Goal: Transaction & Acquisition: Purchase product/service

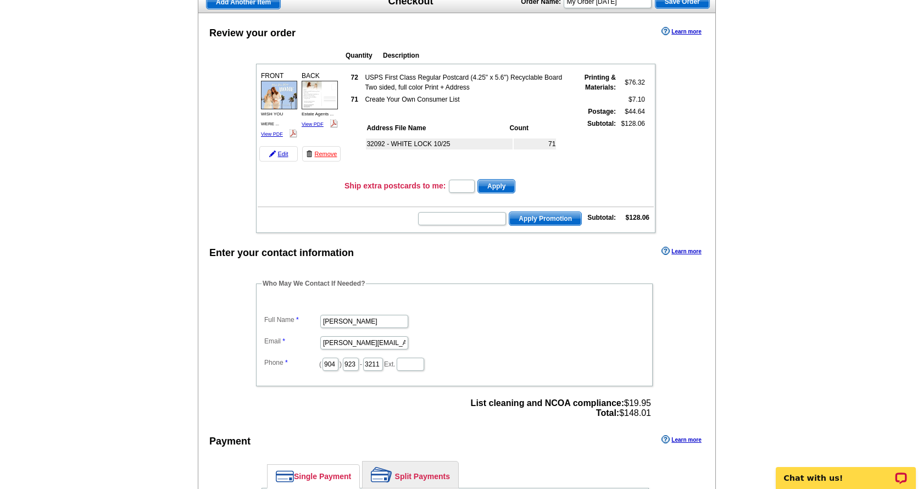
scroll to position [171, 0]
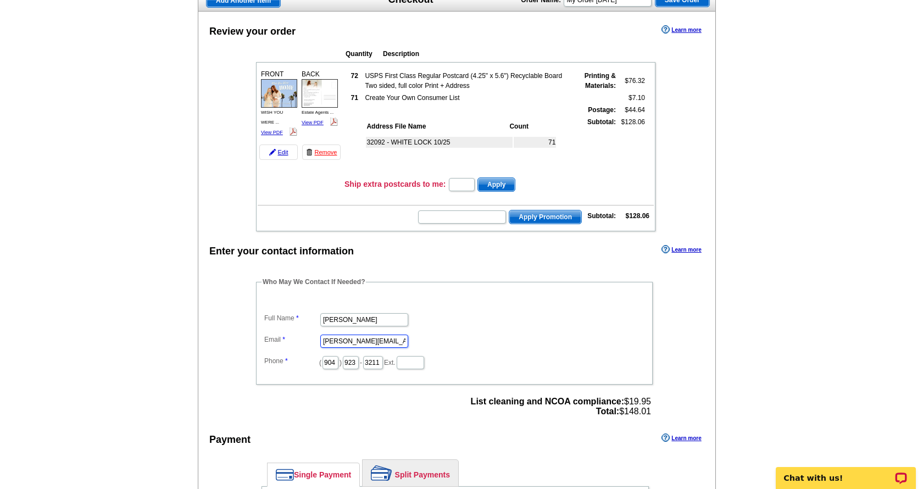
click at [372, 337] on input "taylor@redzonerealtygroup.com" at bounding box center [364, 340] width 88 height 13
type input "[EMAIL_ADDRESS][DOMAIN_NAME]"
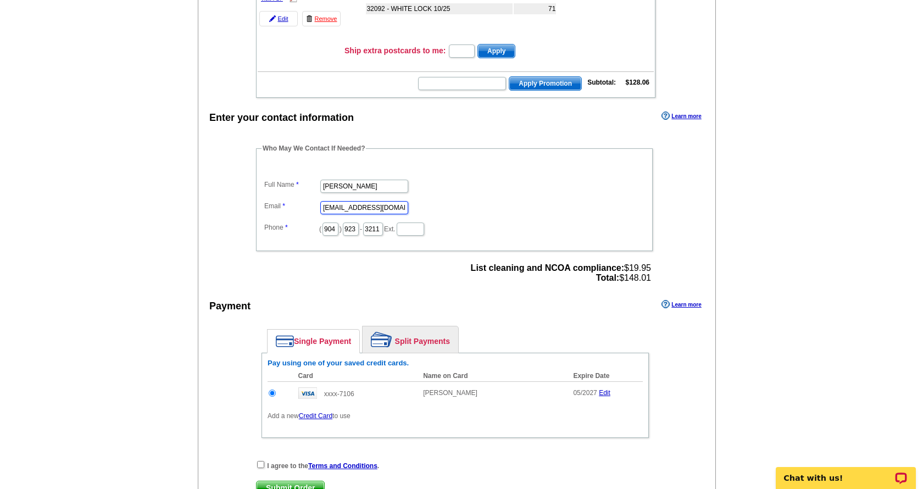
scroll to position [312, 0]
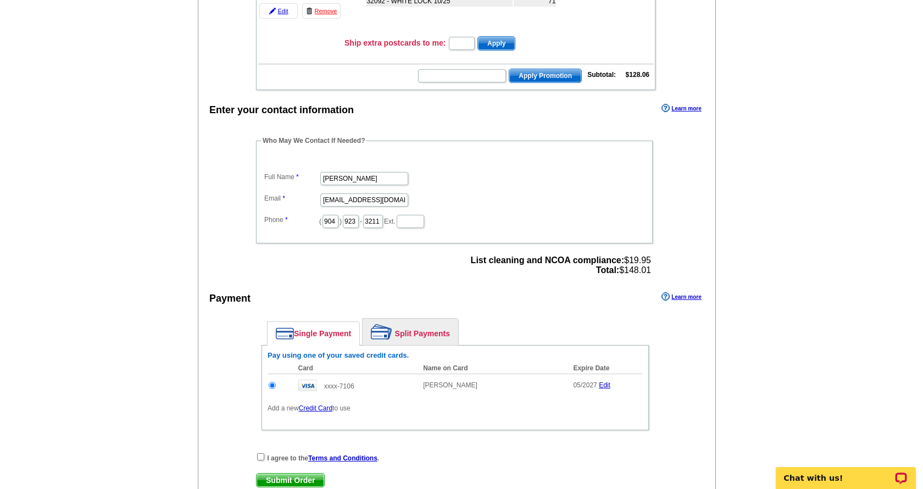
click at [407, 334] on link "Split Payments" at bounding box center [410, 332] width 96 height 26
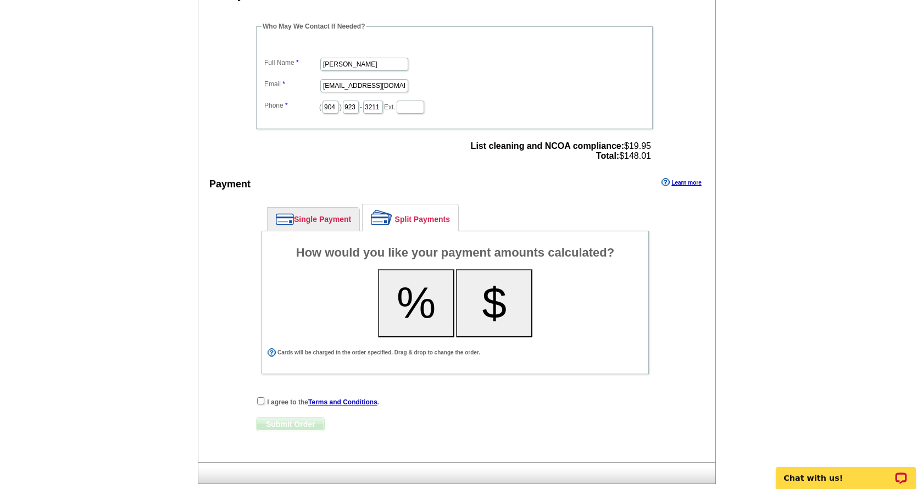
scroll to position [437, 0]
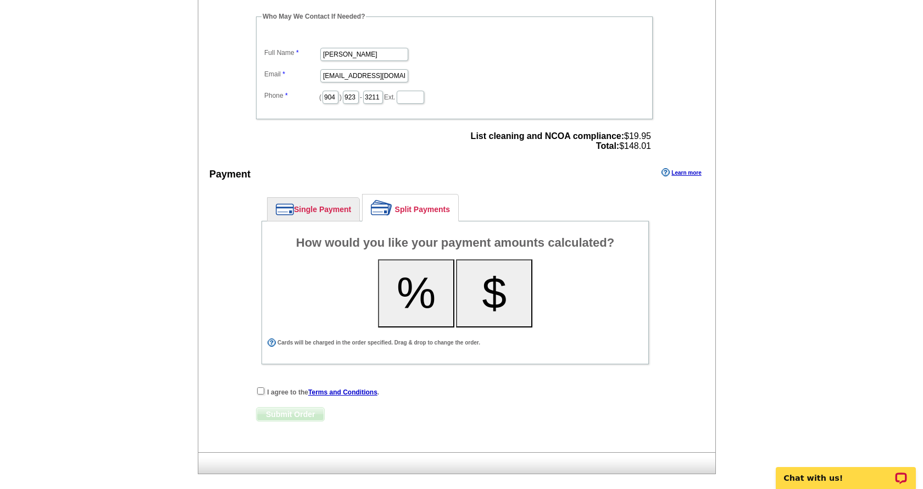
click at [417, 292] on button "%" at bounding box center [416, 293] width 76 height 68
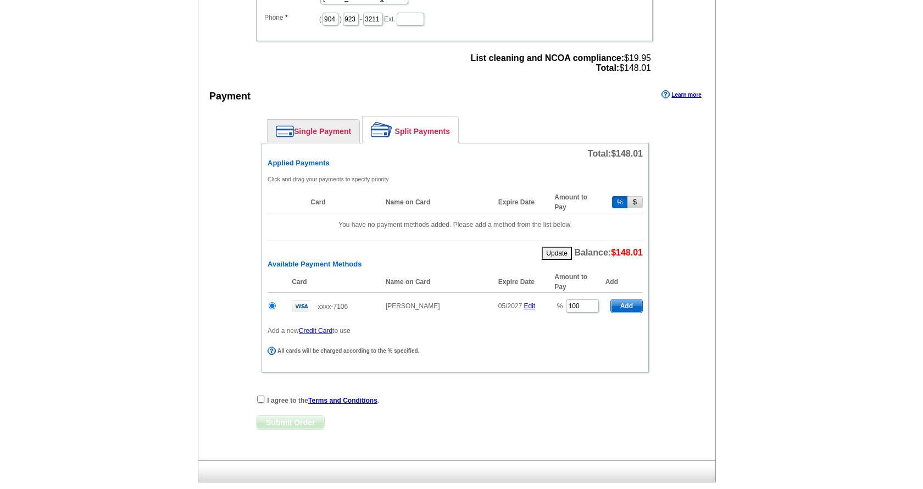
scroll to position [525, 0]
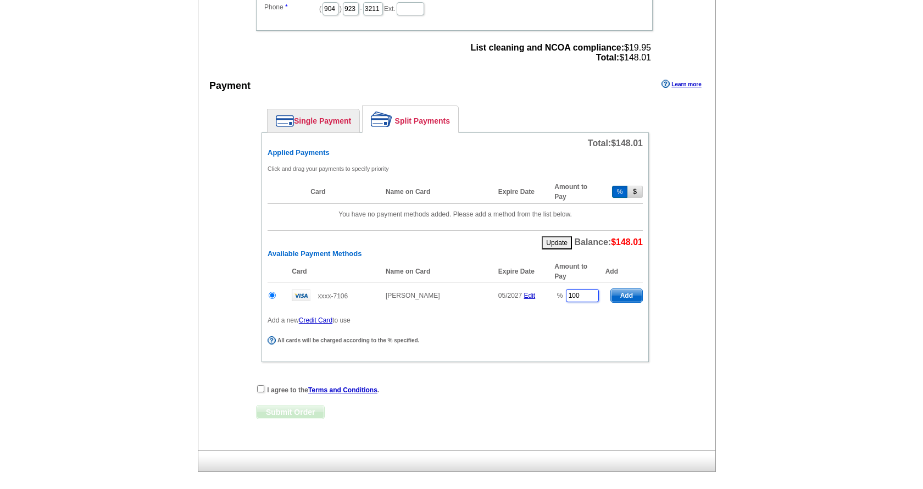
click at [588, 292] on input "100" at bounding box center [582, 295] width 33 height 13
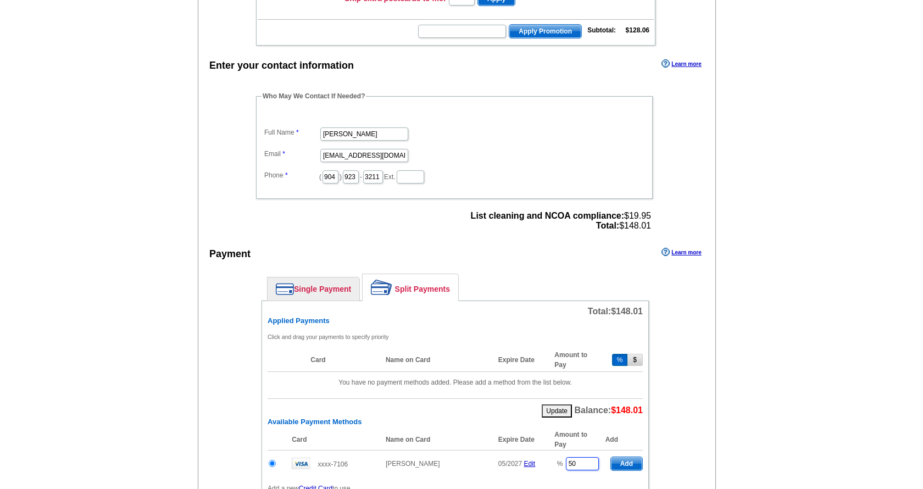
scroll to position [348, 0]
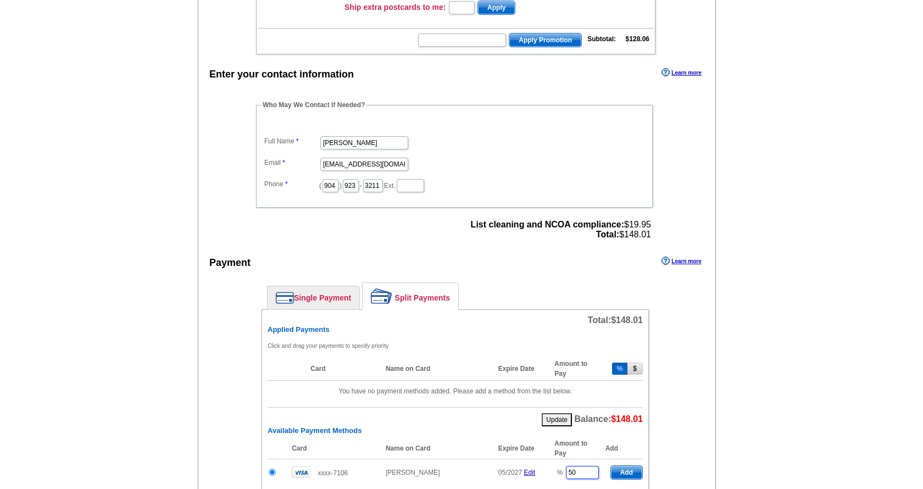
type input "50"
click at [482, 39] on input "text" at bounding box center [462, 39] width 88 height 13
type input "GROW1025"
click at [547, 34] on span "Apply Promotion" at bounding box center [545, 39] width 72 height 13
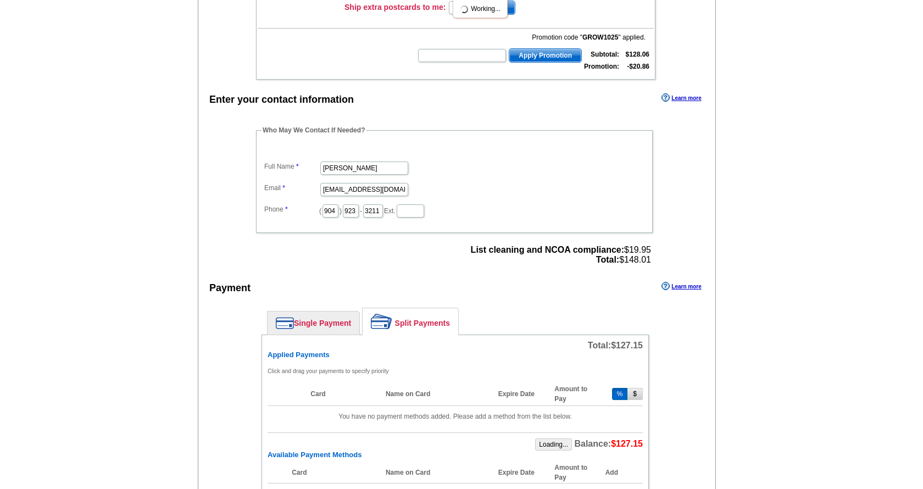
type input "86"
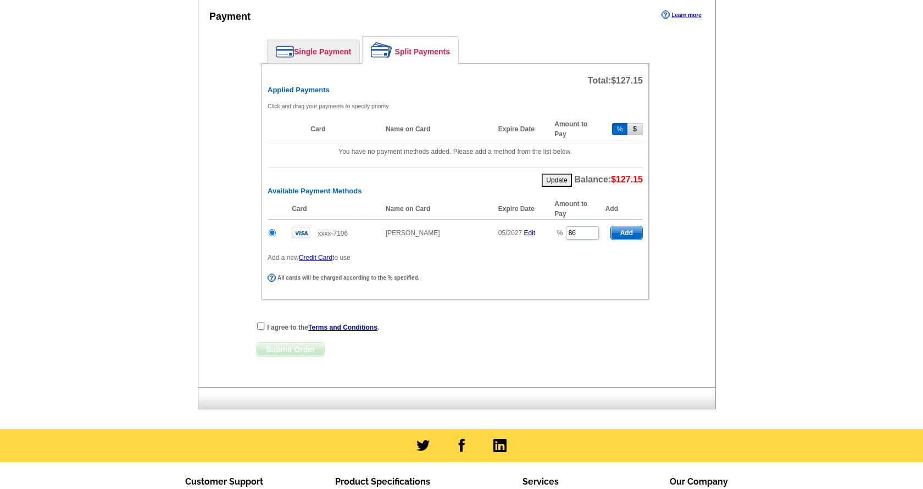
scroll to position [621, 0]
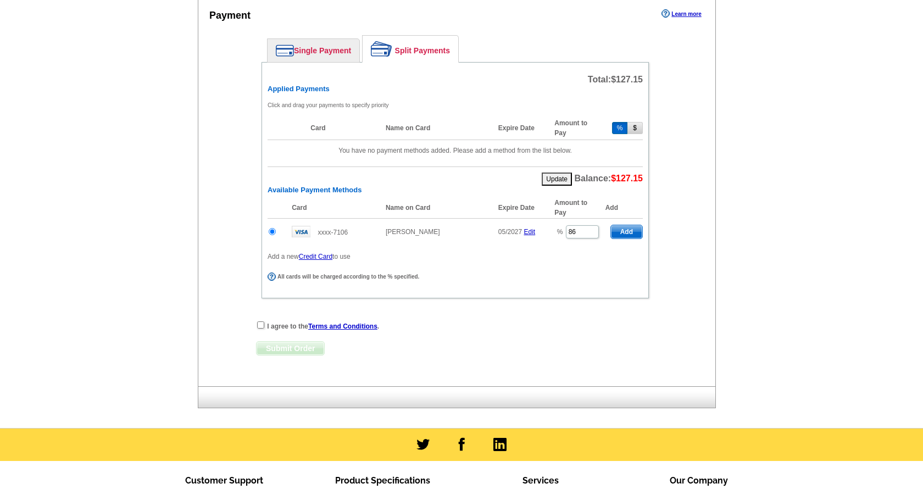
click at [316, 256] on link "Credit Card" at bounding box center [315, 257] width 33 height 8
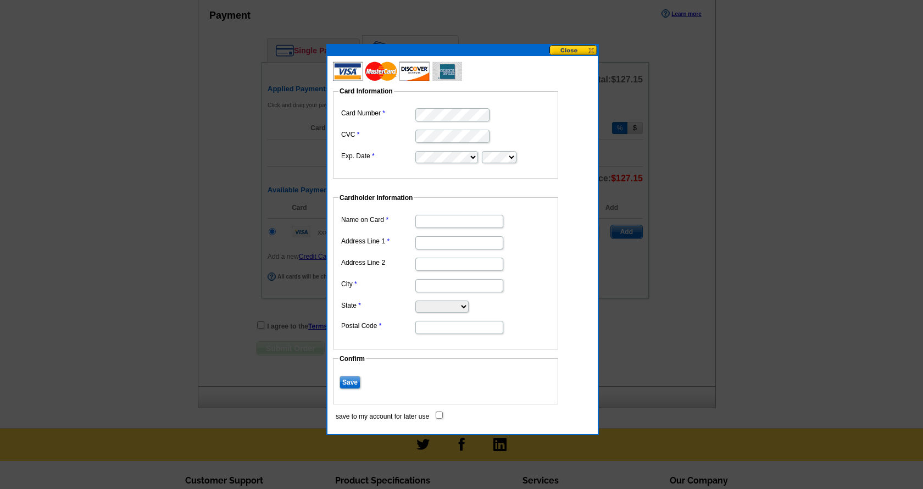
click at [451, 222] on input "Name on Card" at bounding box center [459, 221] width 88 height 13
type input "[PERSON_NAME]"
click at [437, 241] on input "Address Line 1" at bounding box center [459, 242] width 88 height 13
type input "[STREET_ADDRESS]"
type input "M\"
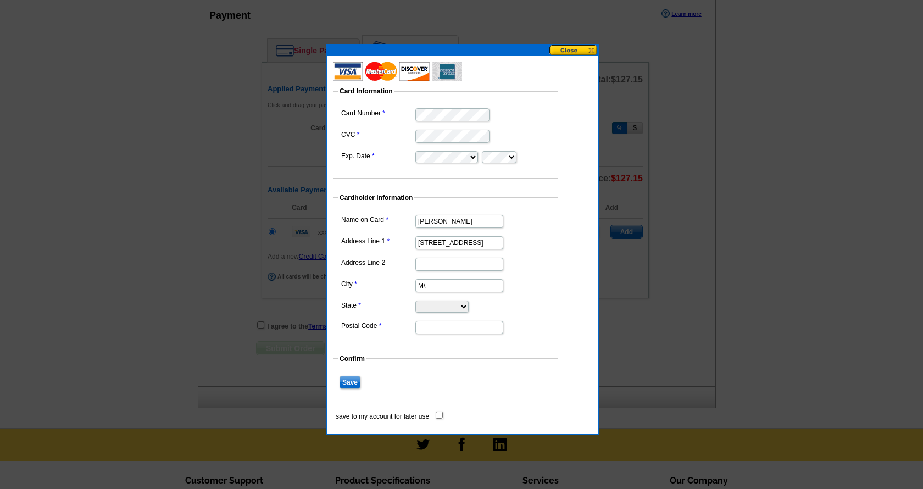
select select "FL"
type input "32068"
click at [445, 285] on input "M\" at bounding box center [459, 285] width 88 height 13
type input "Middleburg"
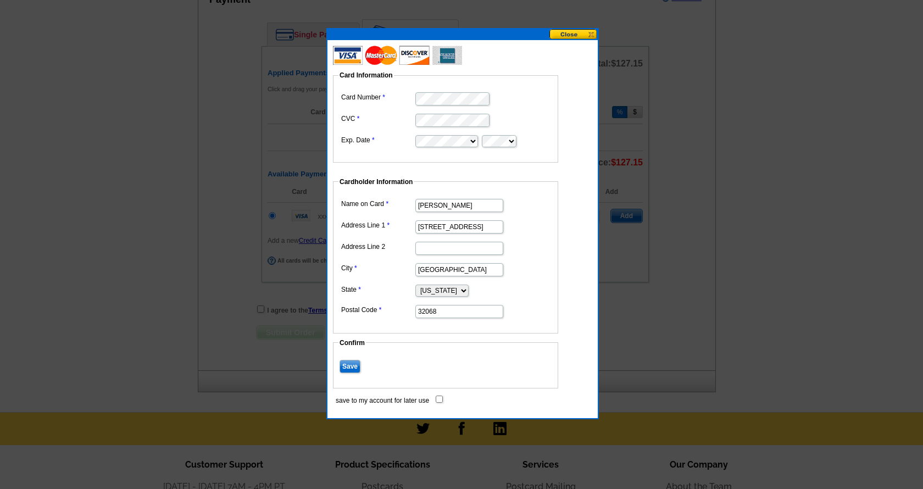
scroll to position [641, 0]
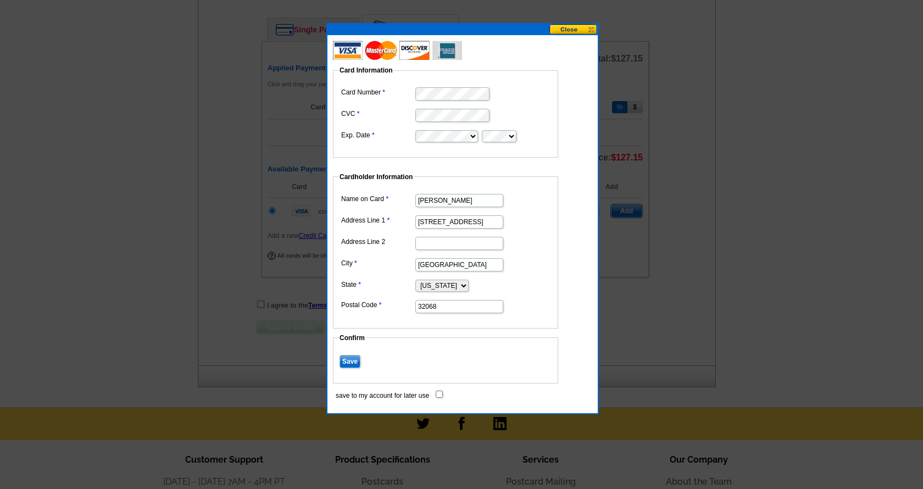
click at [438, 394] on input "save to my account for later use" at bounding box center [438, 393] width 7 height 7
checkbox input "true"
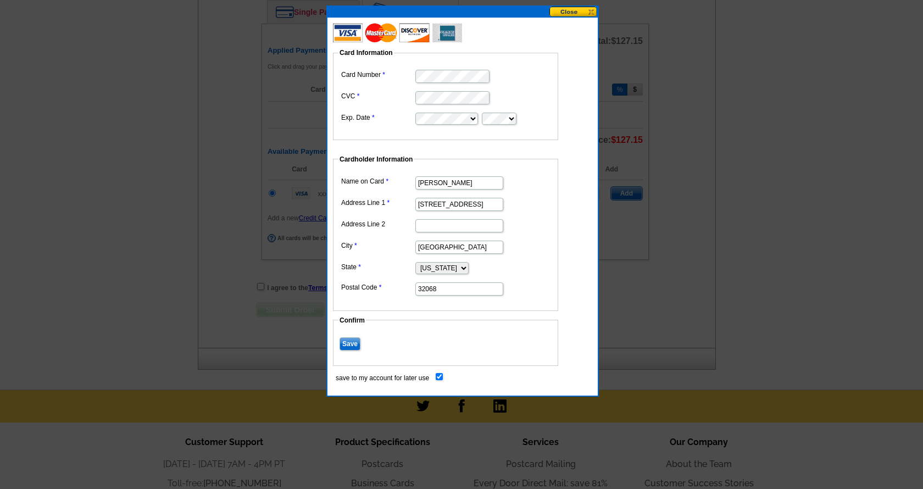
scroll to position [663, 0]
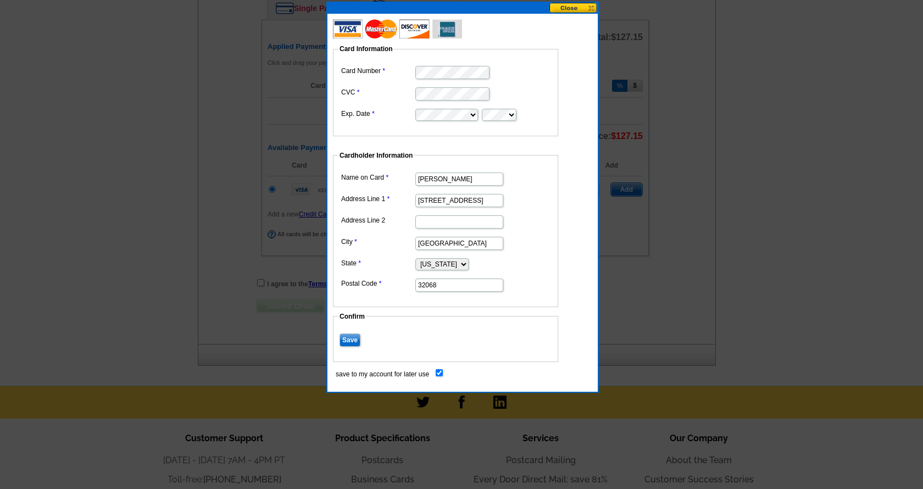
click at [344, 337] on input "Save" at bounding box center [349, 339] width 21 height 13
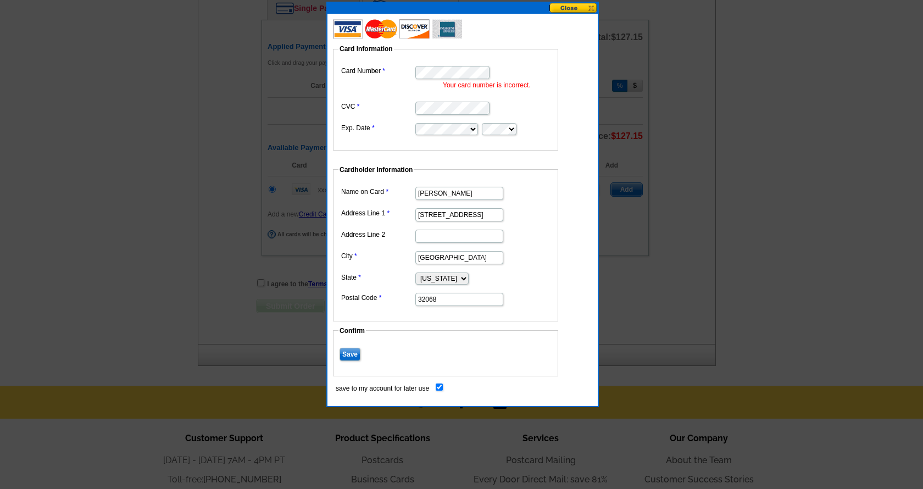
click at [507, 71] on dd "Your card number is incorrect." at bounding box center [445, 76] width 214 height 27
click at [356, 355] on input "Save" at bounding box center [349, 354] width 21 height 13
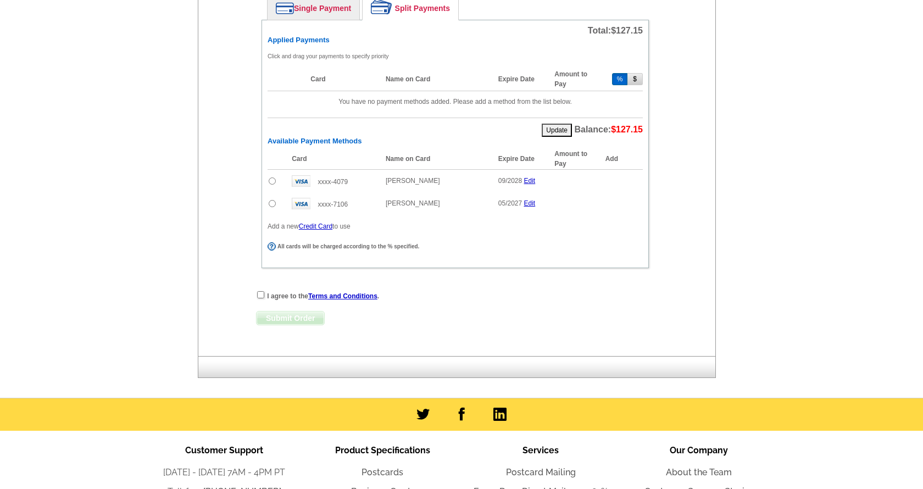
click at [529, 178] on link "Edit" at bounding box center [530, 181] width 12 height 8
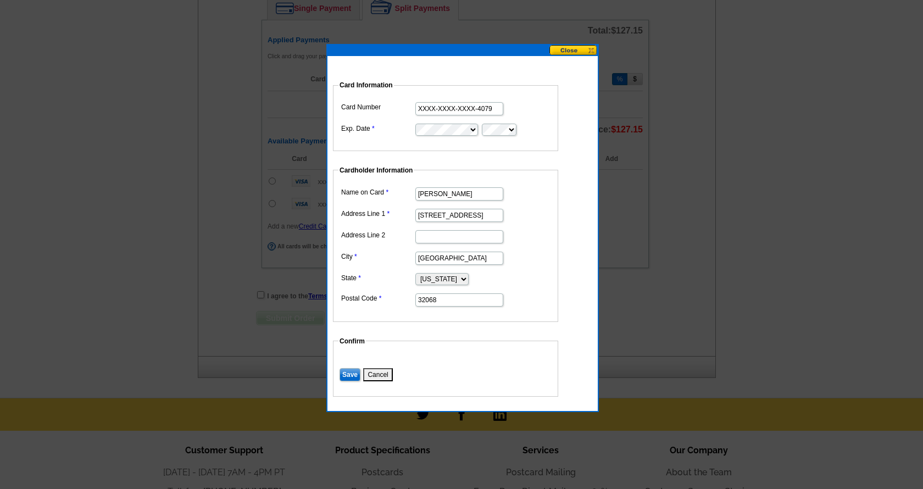
click at [343, 375] on input "Save" at bounding box center [349, 374] width 21 height 13
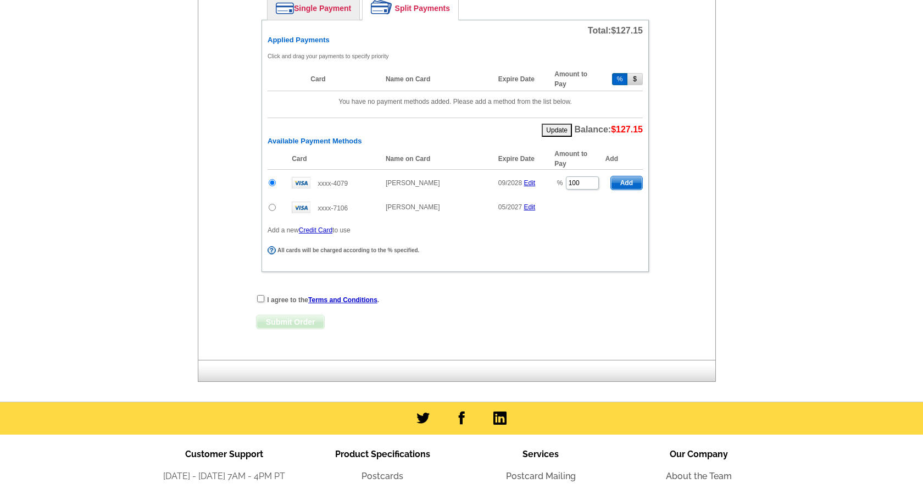
click at [271, 180] on input "radio" at bounding box center [272, 182] width 7 height 7
click at [272, 208] on input "radio" at bounding box center [272, 207] width 7 height 7
radio input "true"
click at [581, 207] on input "100" at bounding box center [582, 205] width 33 height 13
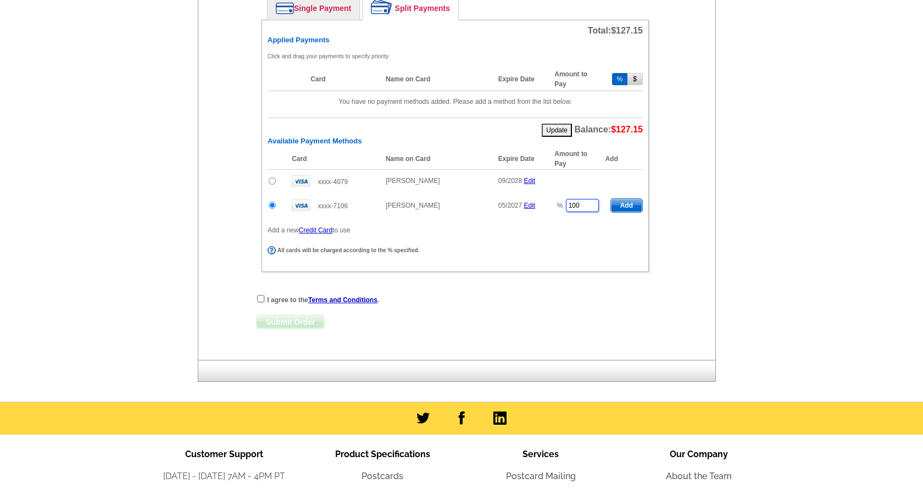
click at [581, 207] on input "100" at bounding box center [582, 205] width 33 height 13
type input "50"
click at [612, 221] on div "Card Name on Card Expire Date Amount to Pay Add xxxx-4079 Hannah Johnson 09/202…" at bounding box center [454, 191] width 375 height 87
click at [271, 182] on input "radio" at bounding box center [272, 180] width 7 height 7
radio input "true"
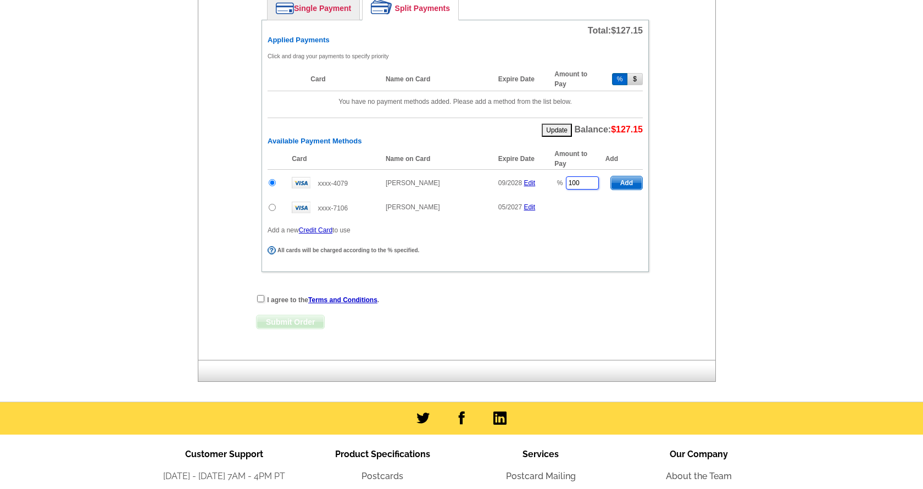
click at [582, 180] on input "100" at bounding box center [582, 182] width 33 height 13
click at [629, 185] on span "Add" at bounding box center [626, 182] width 31 height 13
type input "100"
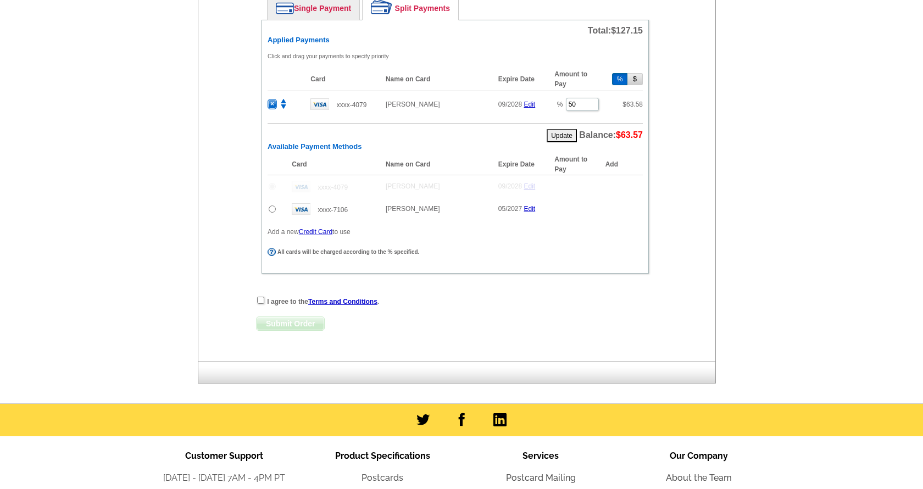
radio input "false"
click at [271, 210] on input "radio" at bounding box center [272, 208] width 7 height 7
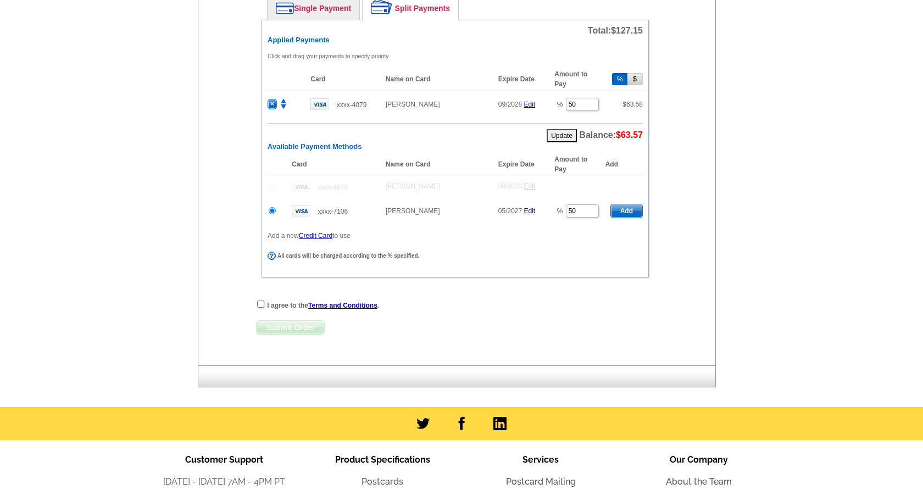
click at [618, 209] on span "Add" at bounding box center [626, 210] width 31 height 13
radio input "false"
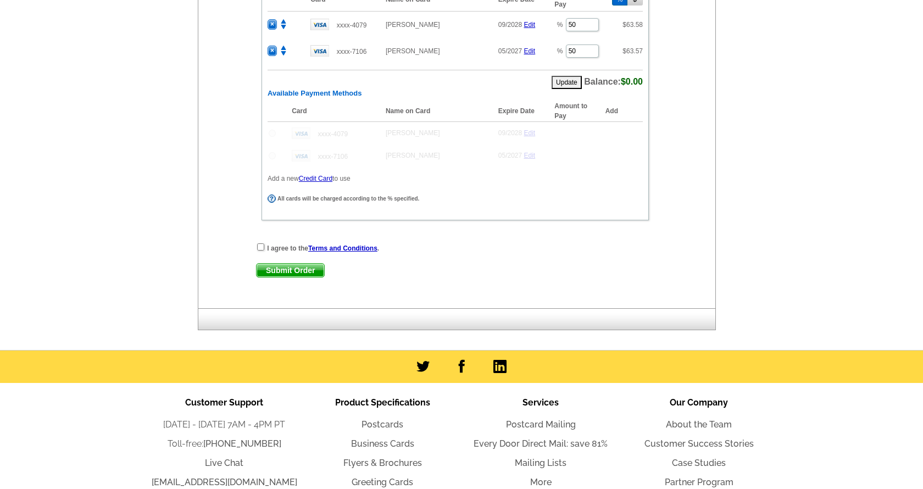
scroll to position [748, 0]
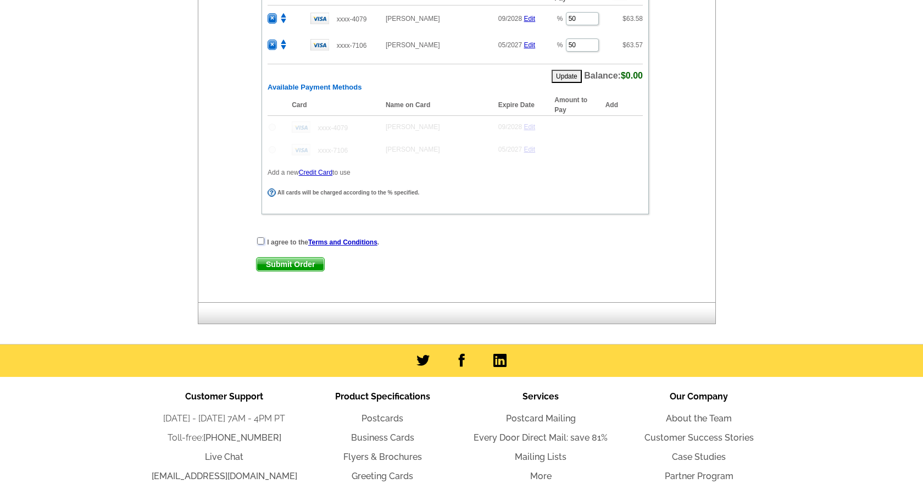
click at [257, 238] on input "checkbox" at bounding box center [260, 240] width 7 height 7
checkbox input "true"
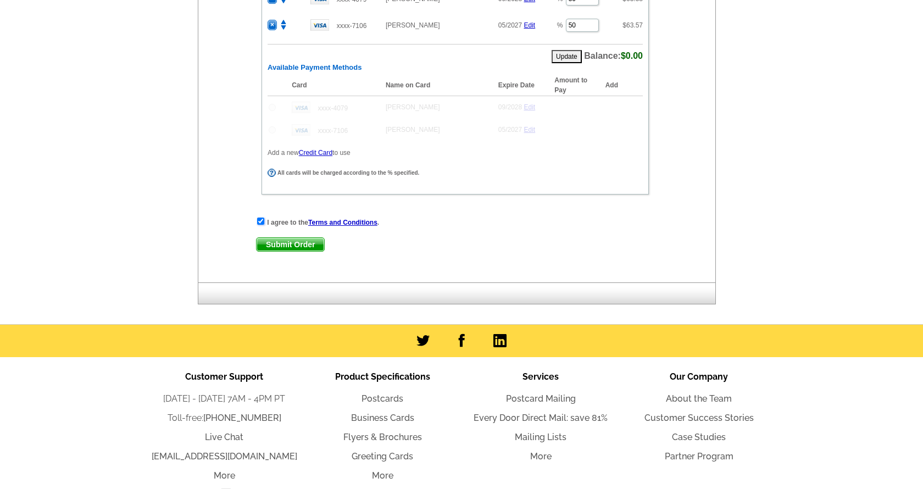
scroll to position [836, 0]
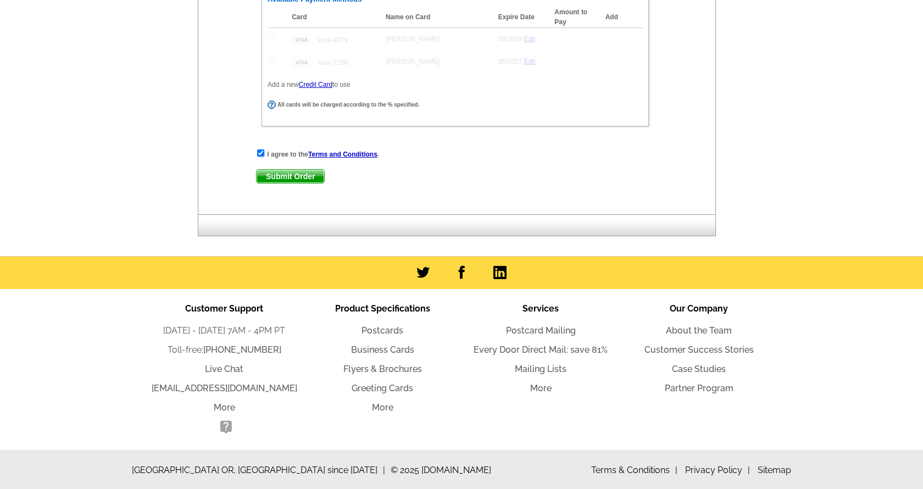
click at [273, 177] on span "Submit Order" at bounding box center [290, 176] width 68 height 13
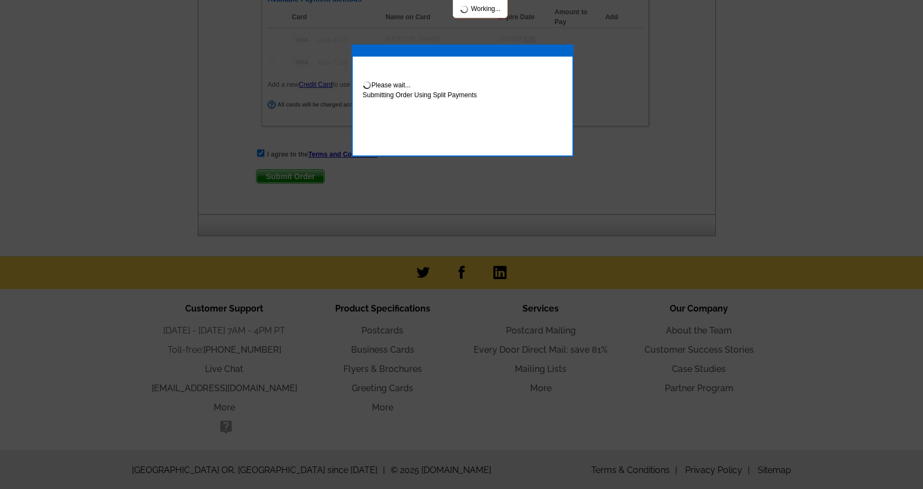
scroll to position [892, 0]
